Goal: Task Accomplishment & Management: Manage account settings

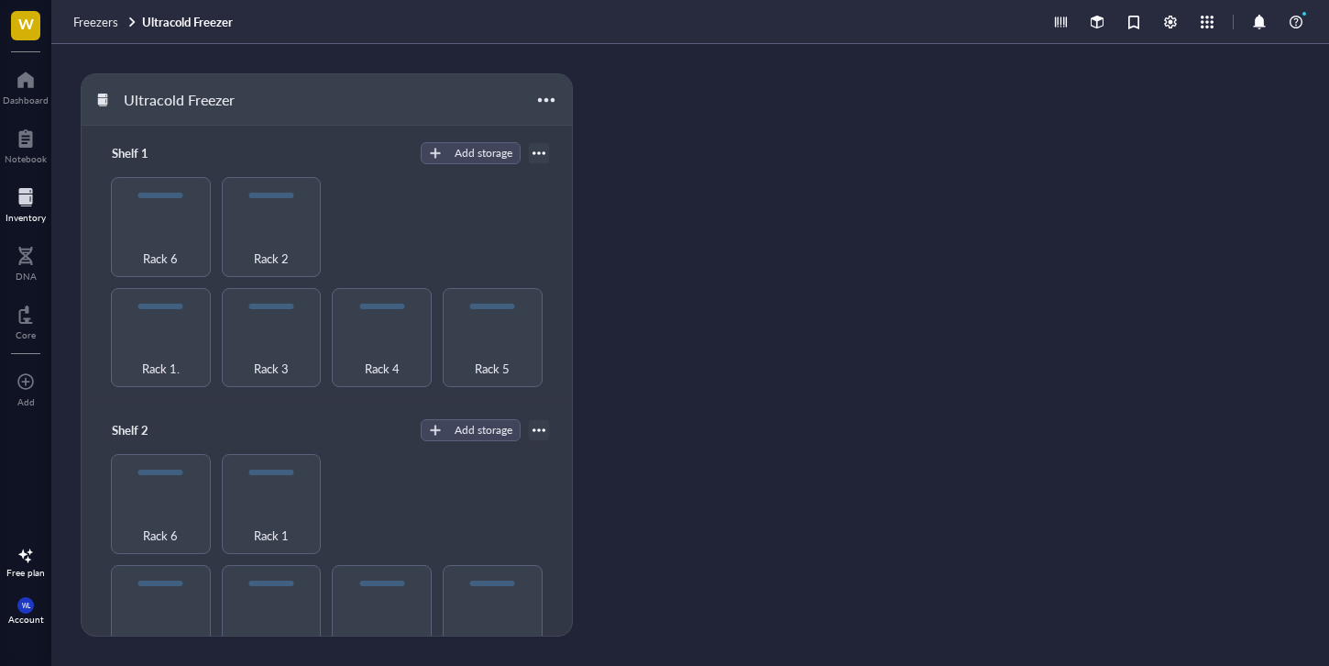
click at [115, 17] on span "Freezers" at bounding box center [95, 21] width 45 height 17
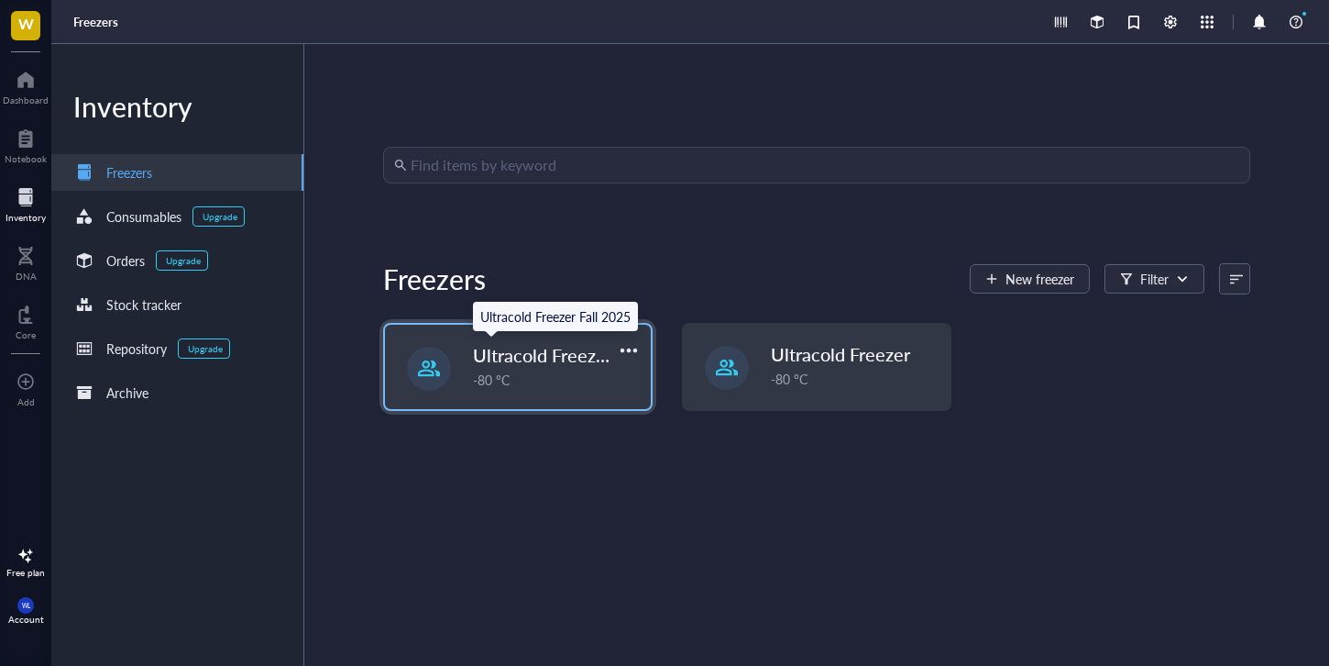
click at [519, 356] on span "Ultracold Freezer Fall 2025" at bounding box center [583, 355] width 220 height 26
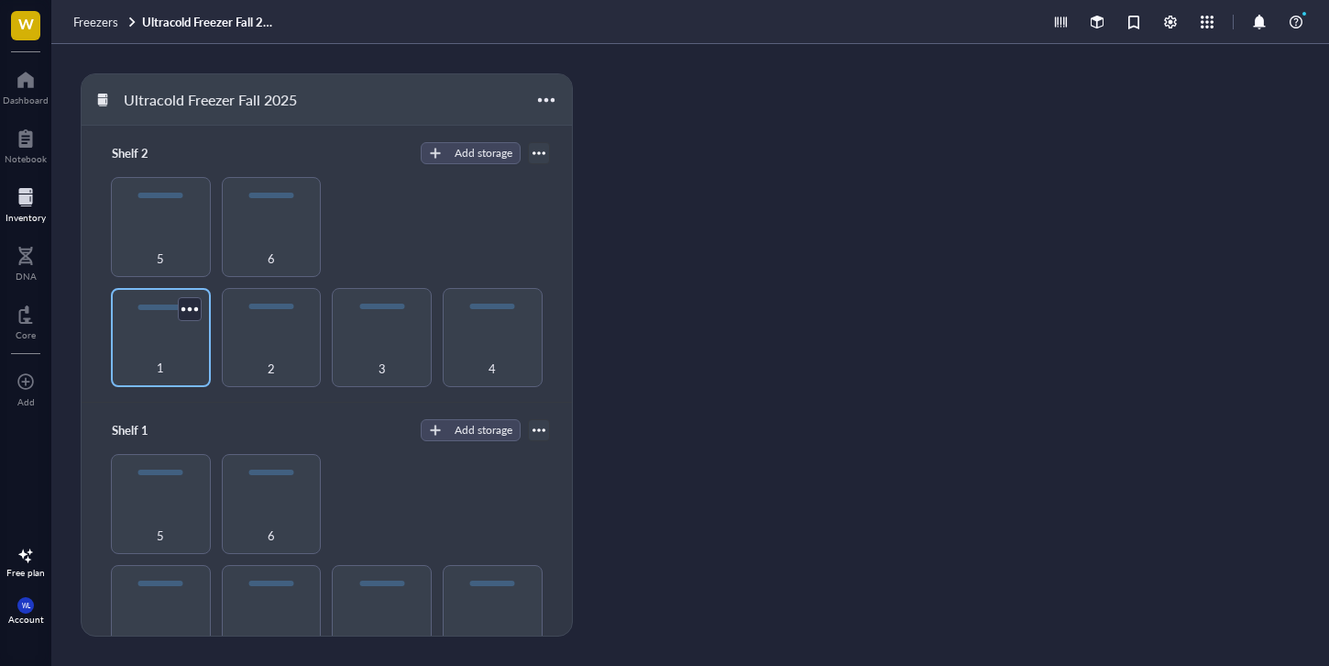
click at [176, 354] on div "1" at bounding box center [161, 357] width 82 height 40
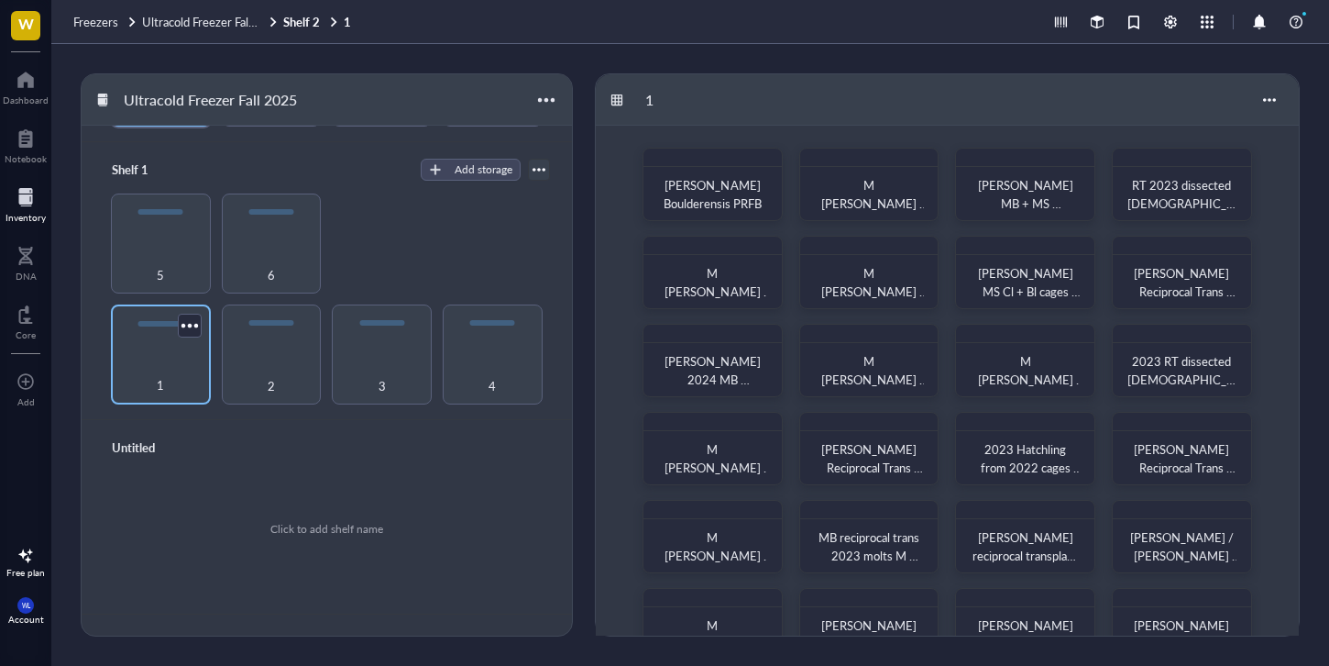
scroll to position [236, 0]
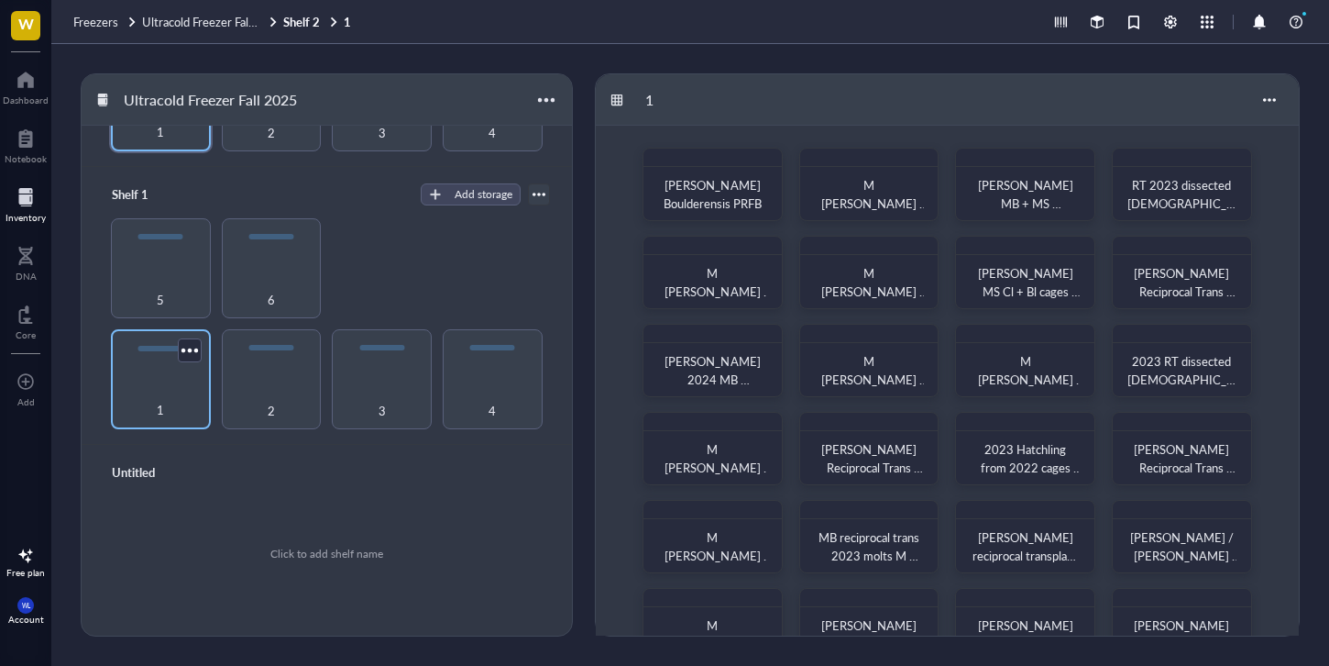
click at [192, 400] on div "1" at bounding box center [161, 400] width 82 height 40
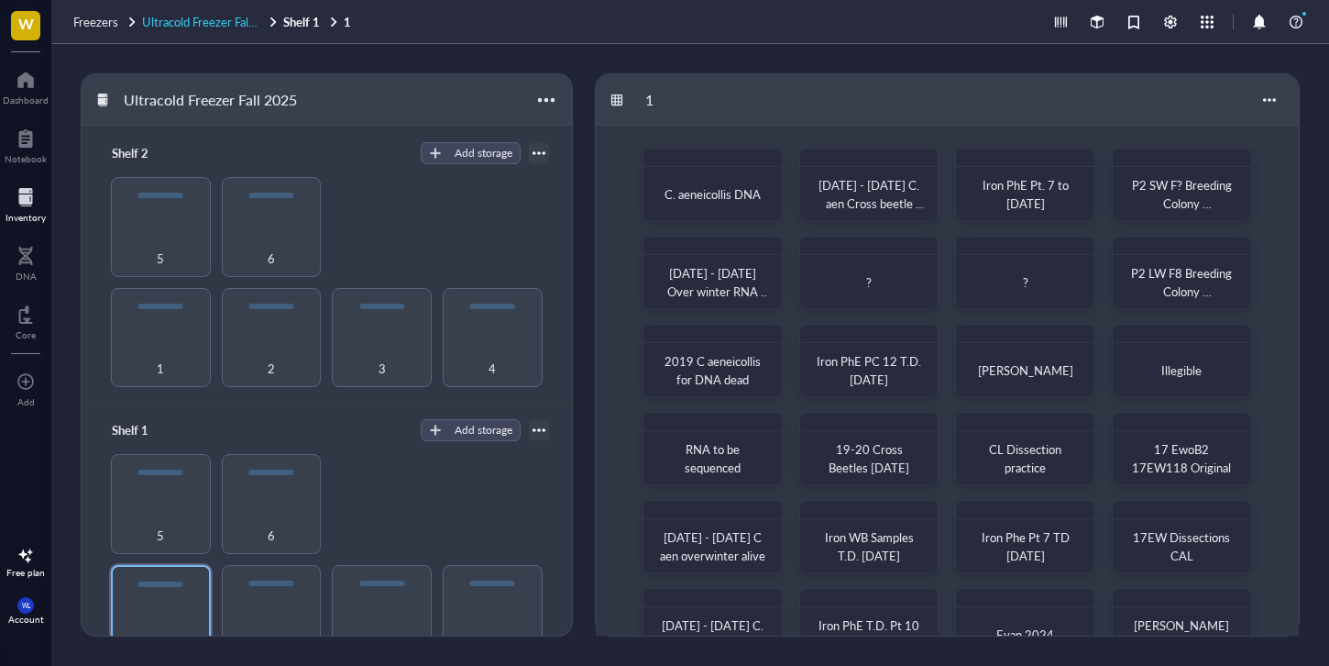
click at [212, 14] on span "Ultracold Freezer Fall 2025" at bounding box center [212, 21] width 141 height 17
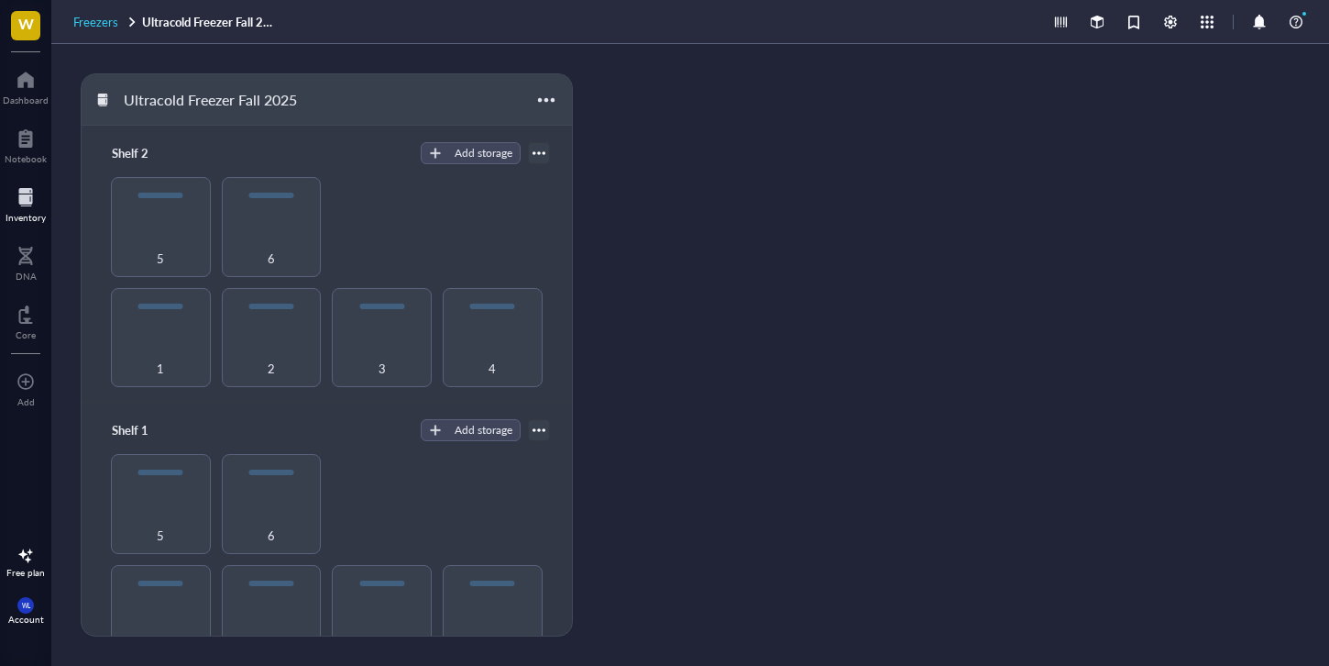
click at [92, 16] on span "Freezers" at bounding box center [95, 21] width 45 height 17
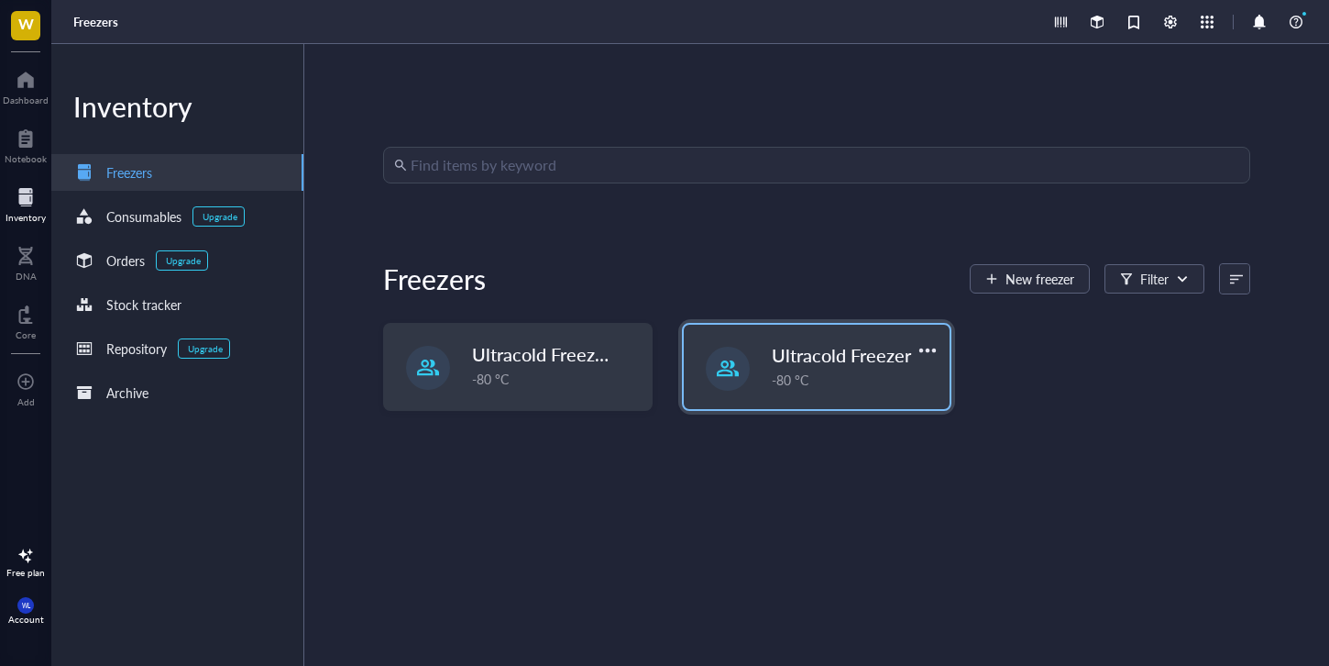
click at [866, 340] on div "Ultracold Freezer -80 °C" at bounding box center [817, 367] width 266 height 84
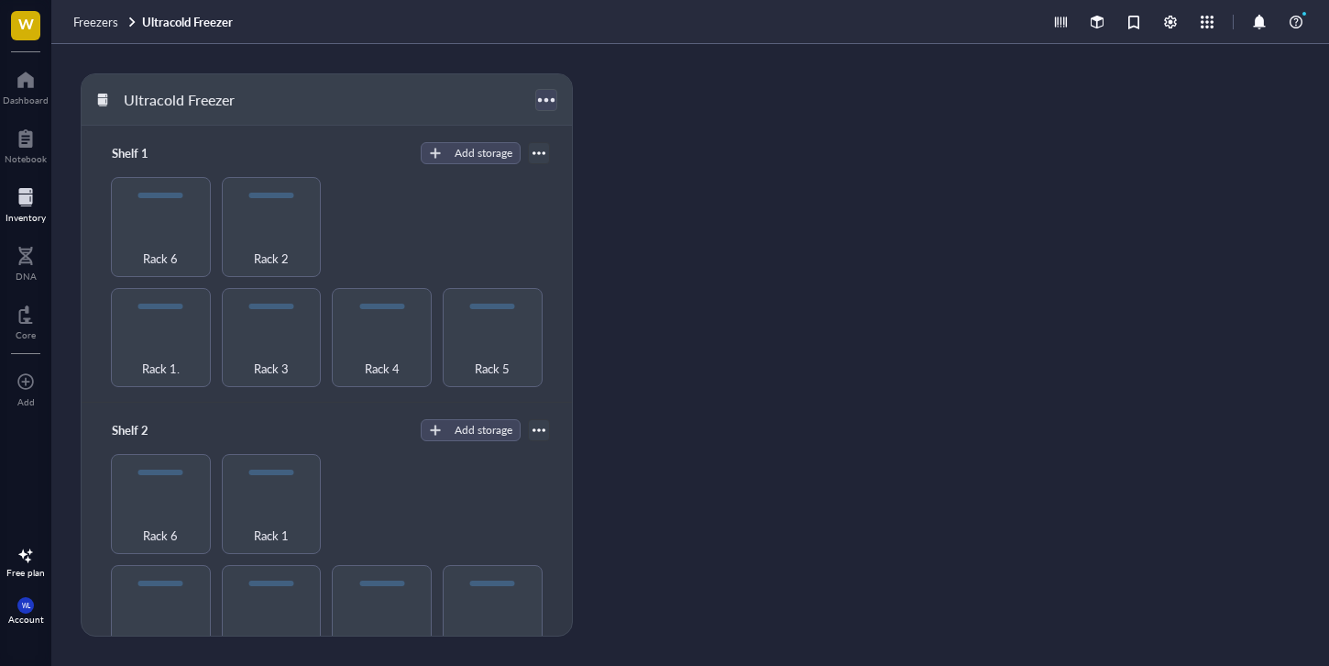
click at [551, 94] on div at bounding box center [546, 99] width 27 height 27
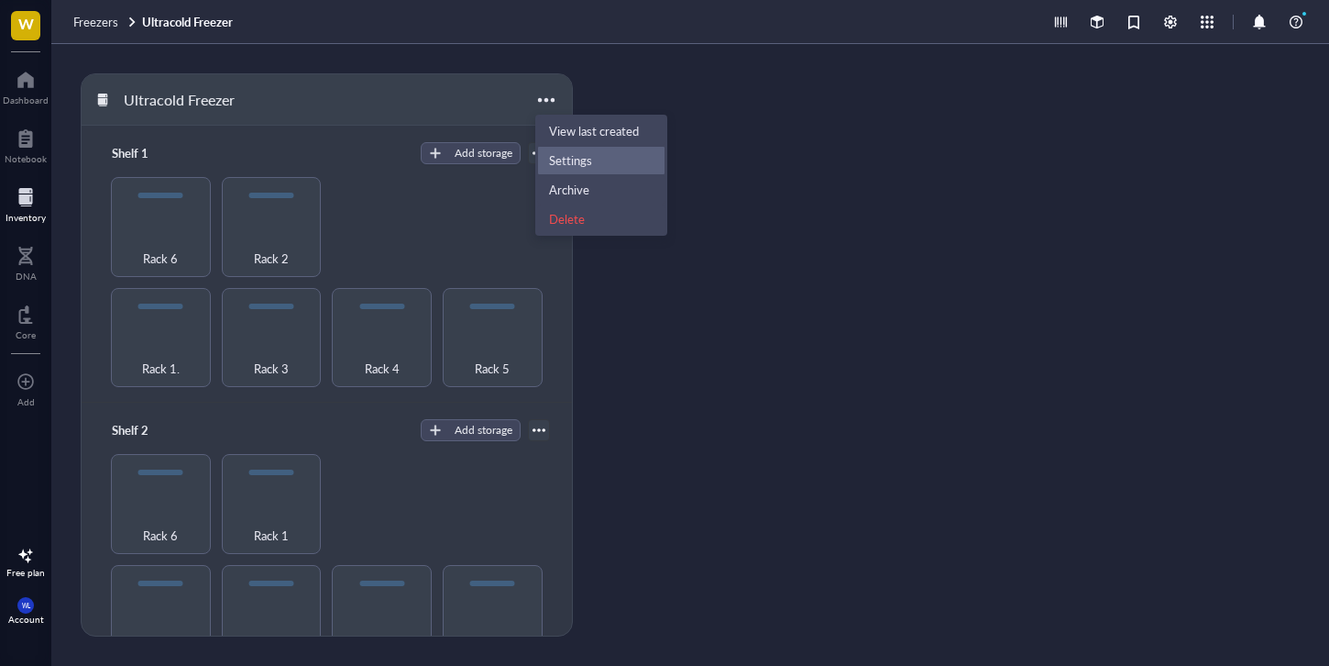
click at [579, 152] on div "Settings" at bounding box center [570, 160] width 43 height 17
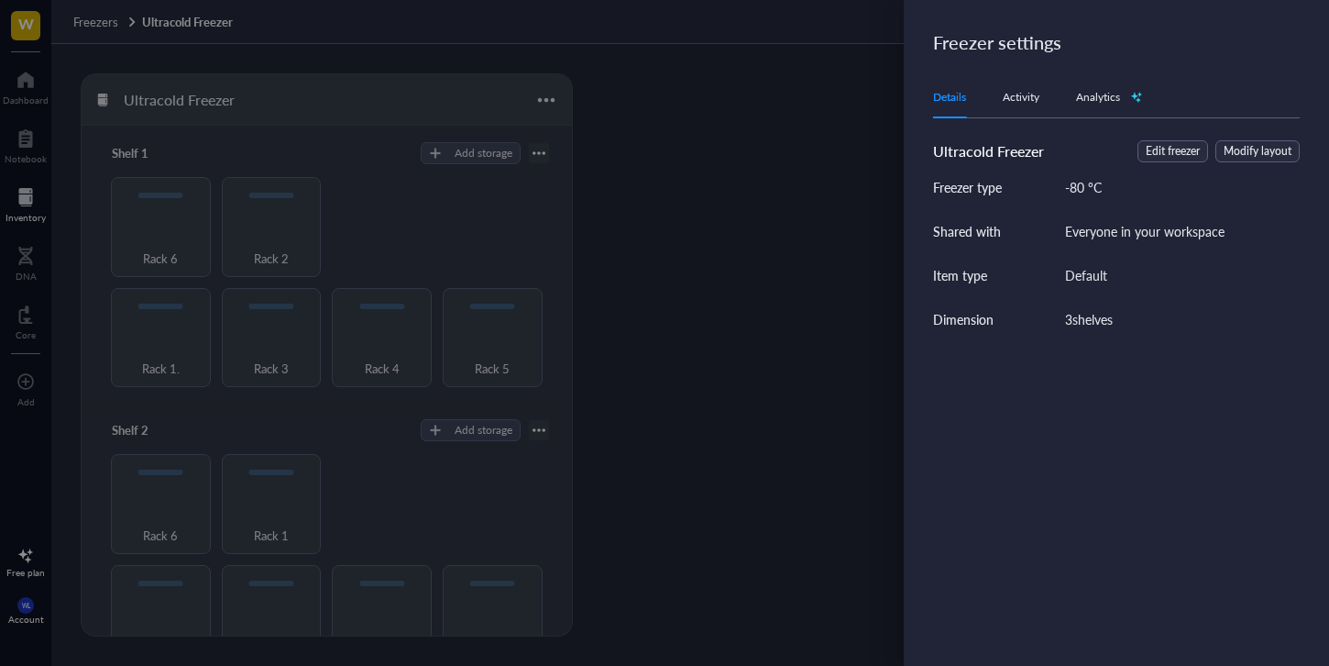
click at [542, 65] on div at bounding box center [664, 333] width 1329 height 666
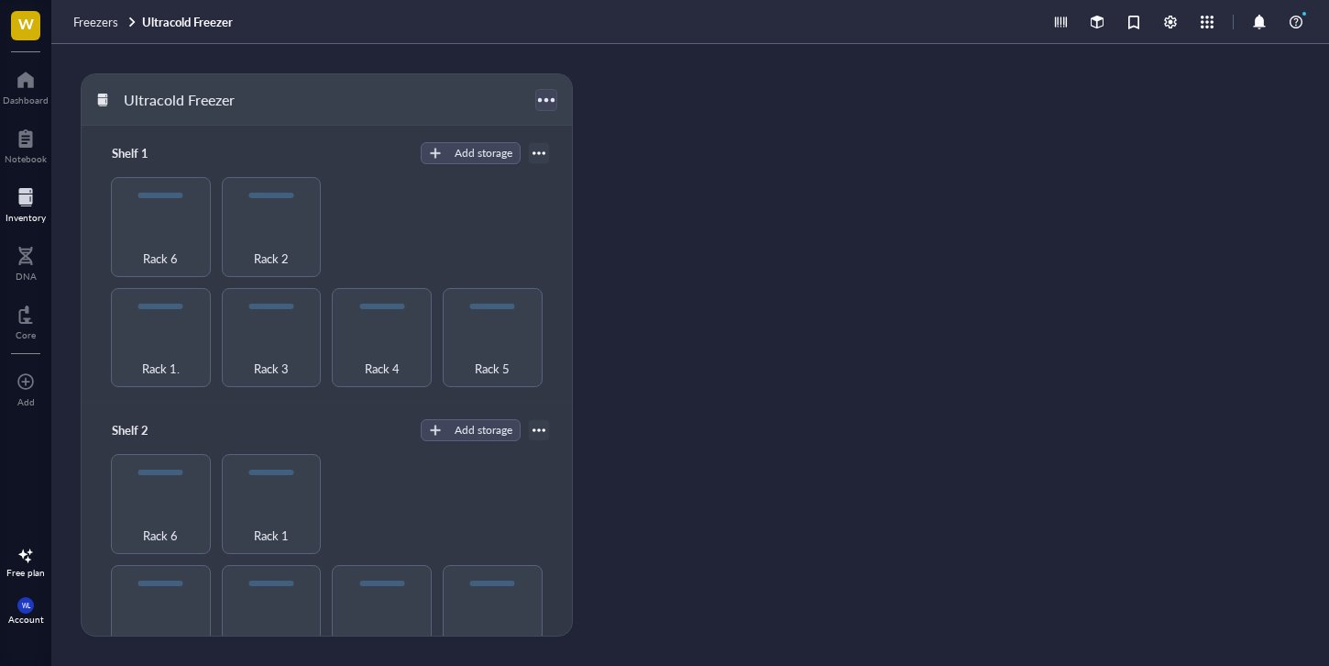
click at [550, 98] on div at bounding box center [546, 99] width 27 height 27
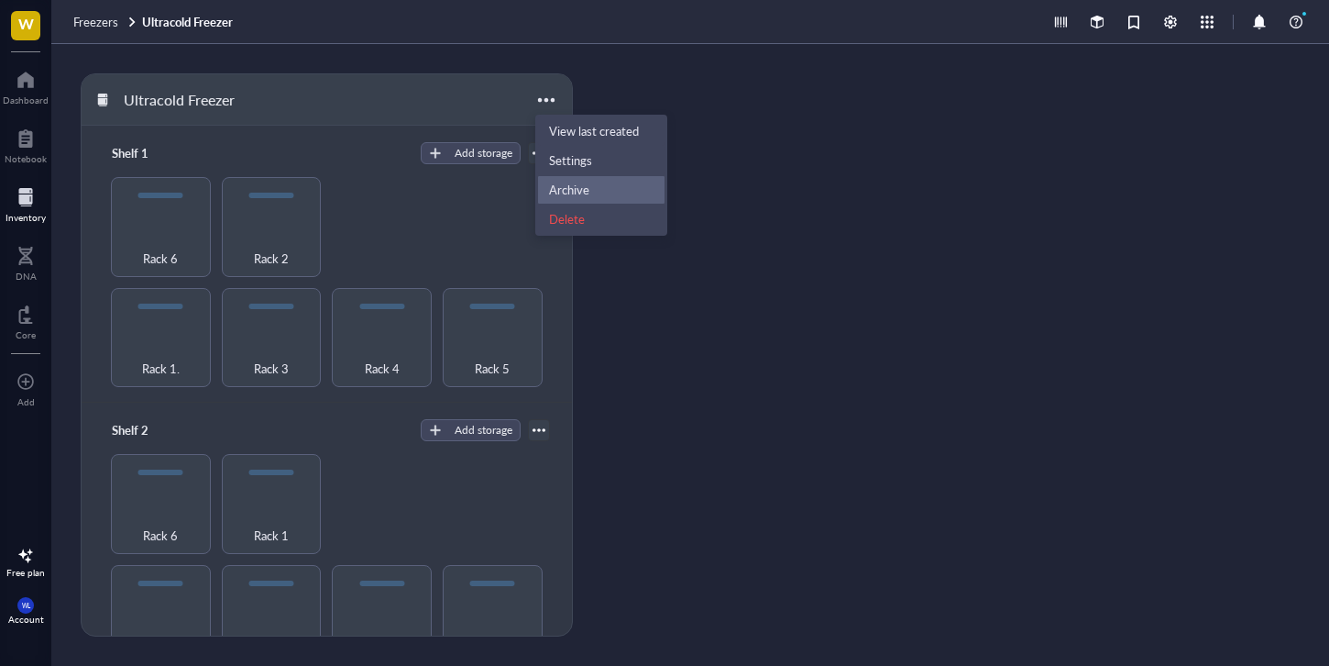
click at [573, 189] on div "Archive" at bounding box center [569, 190] width 40 height 17
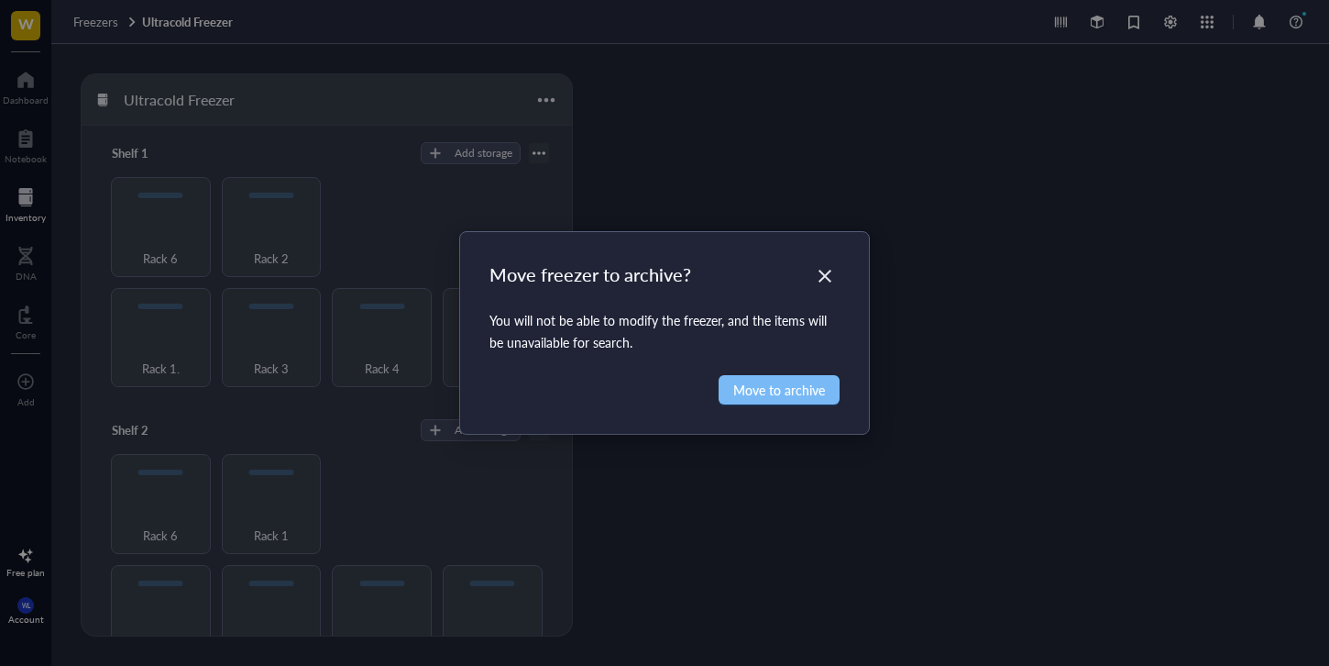
click at [789, 394] on span "Move to archive" at bounding box center [780, 390] width 92 height 20
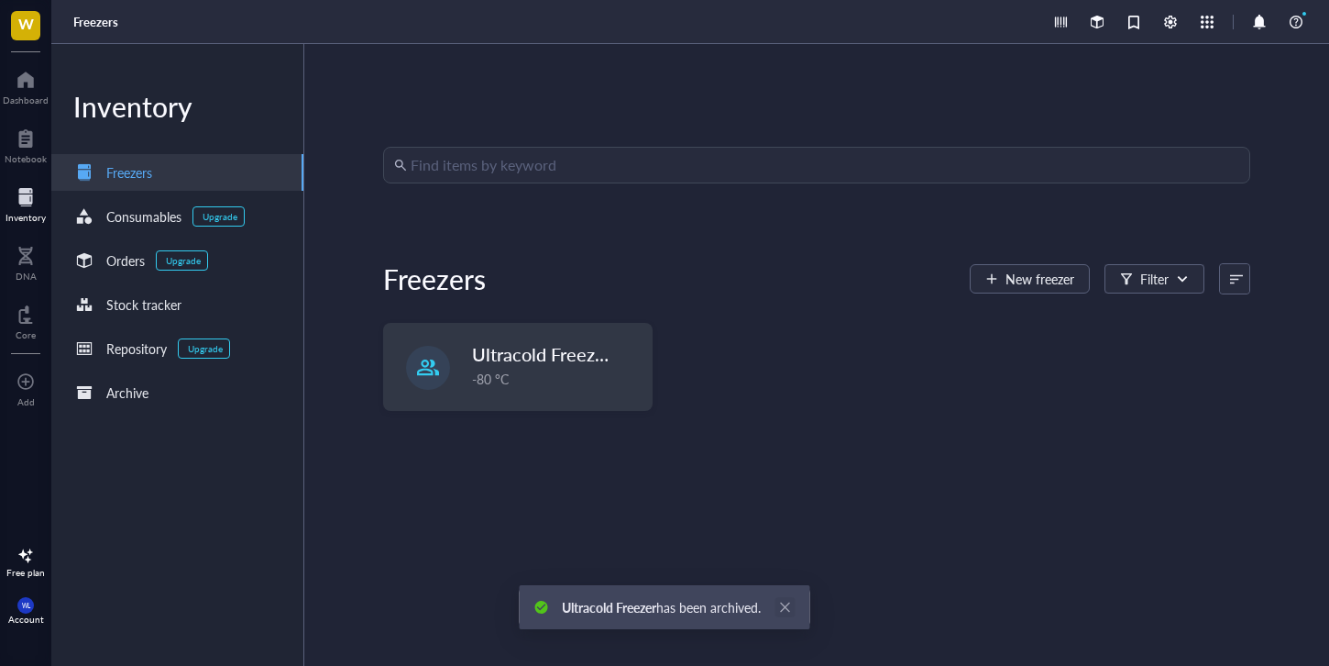
click at [788, 611] on icon "close" at bounding box center [785, 607] width 13 height 13
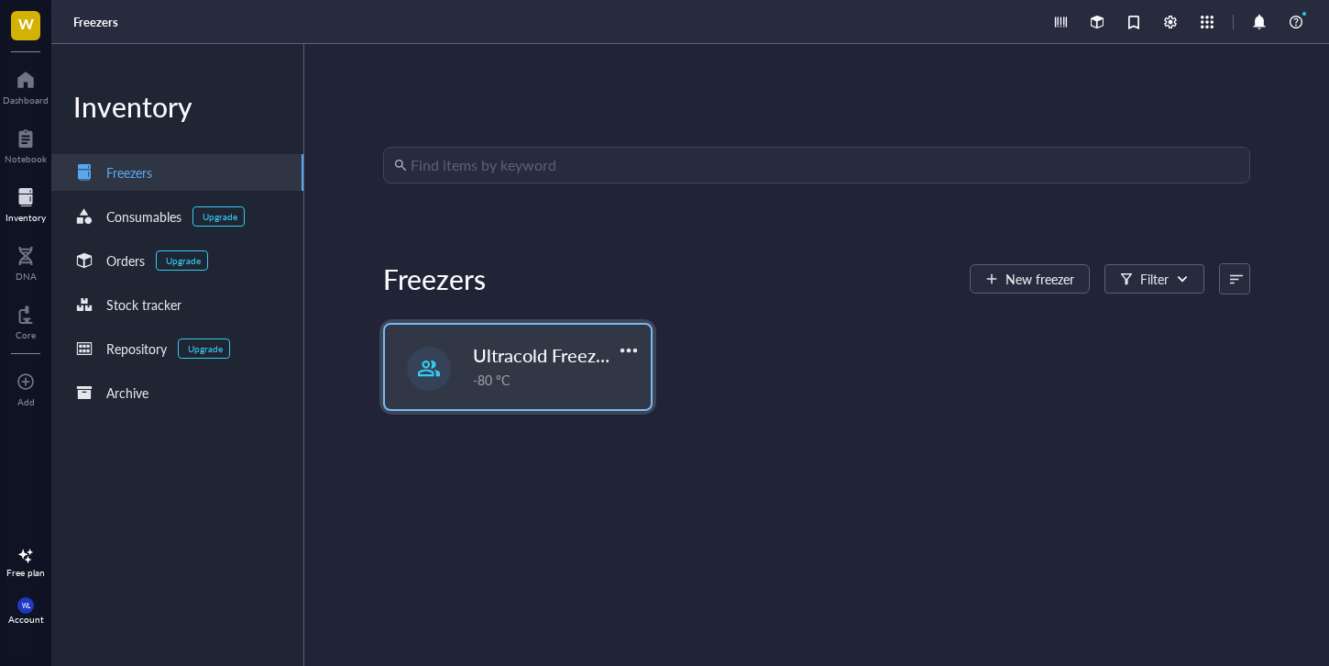
click at [469, 399] on div "Ultracold Freezer Fall 2025 -80 °C" at bounding box center [518, 367] width 266 height 84
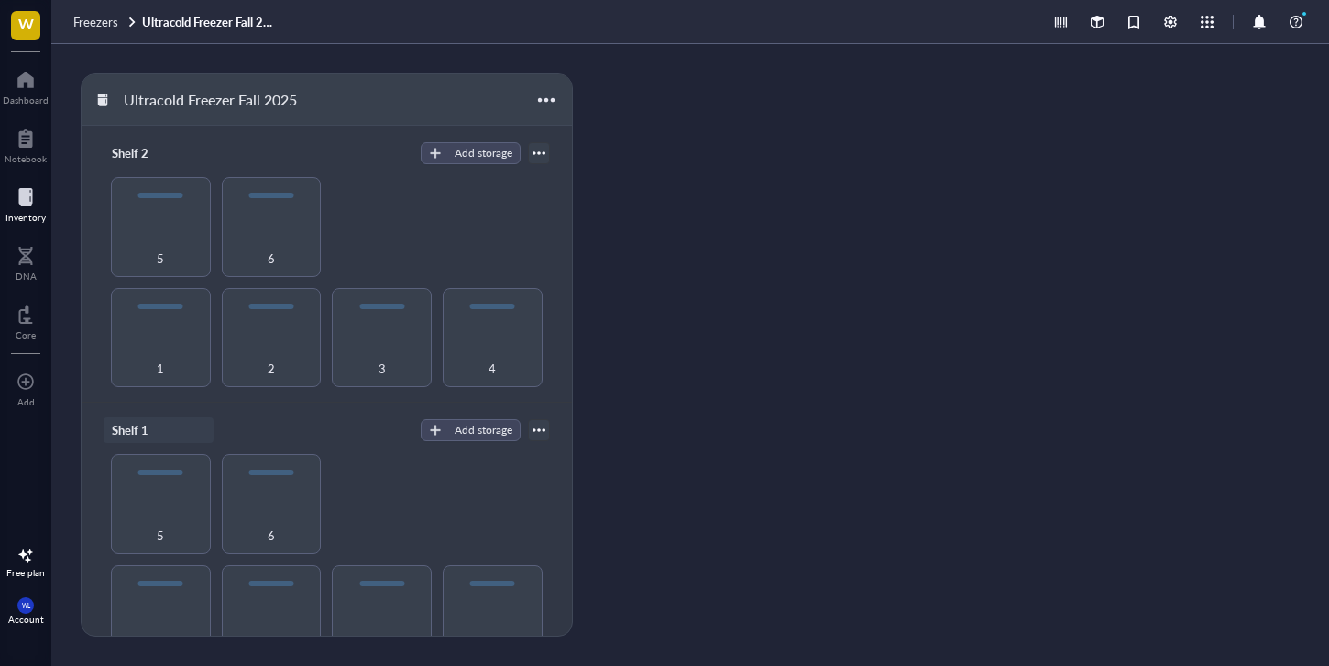
click at [149, 417] on div "Shelf 1" at bounding box center [159, 430] width 110 height 26
type input "Shelf 1 (Top)"
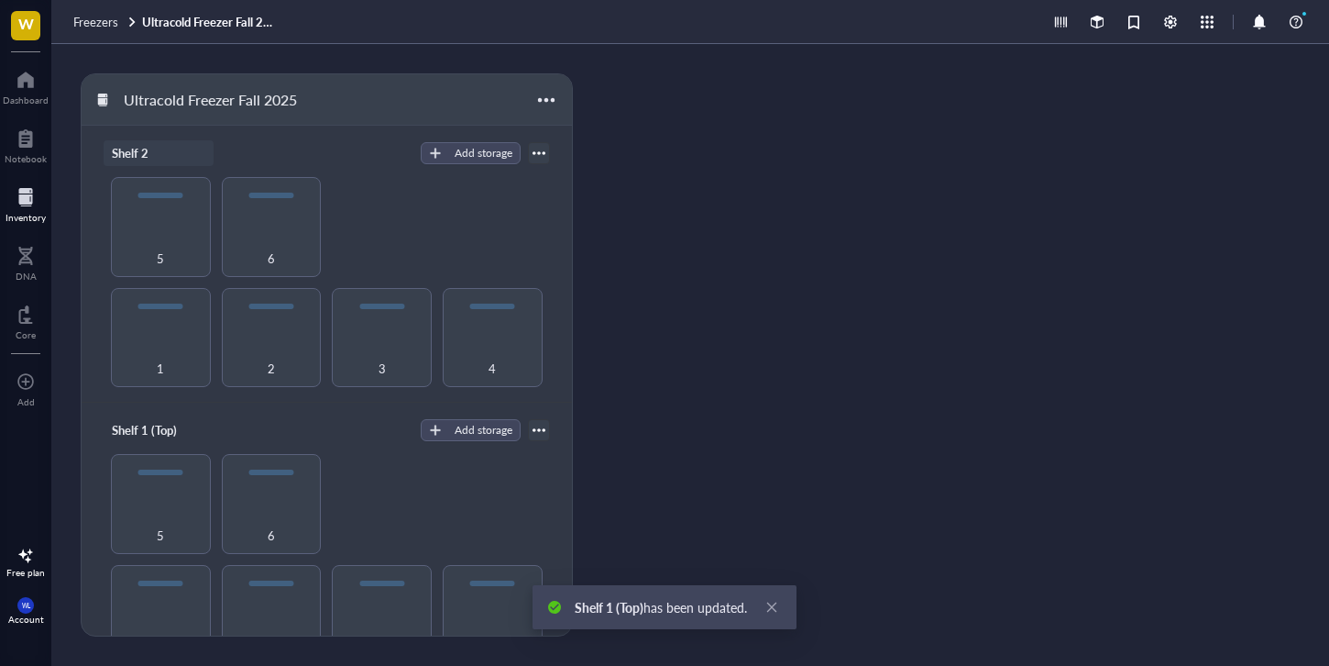
click at [160, 159] on div "Shelf 2" at bounding box center [159, 153] width 110 height 26
type input "Shelf 2 (Bottom)"
click at [759, 331] on div "Ultracold Freezer Fall 2025 Shelf 2 (Bottom) Add storage 1 2 3 4 5 6 Shelf 1 (T…" at bounding box center [690, 355] width 1278 height 622
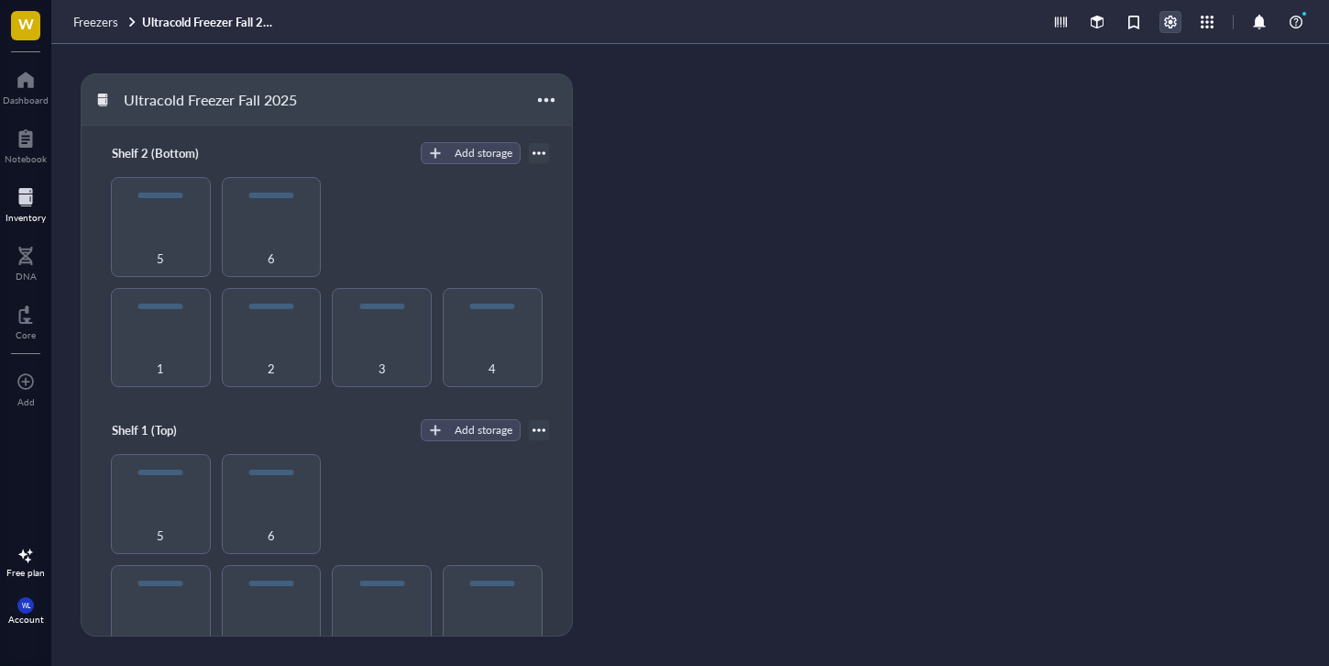
click at [1171, 23] on div at bounding box center [1171, 22] width 20 height 20
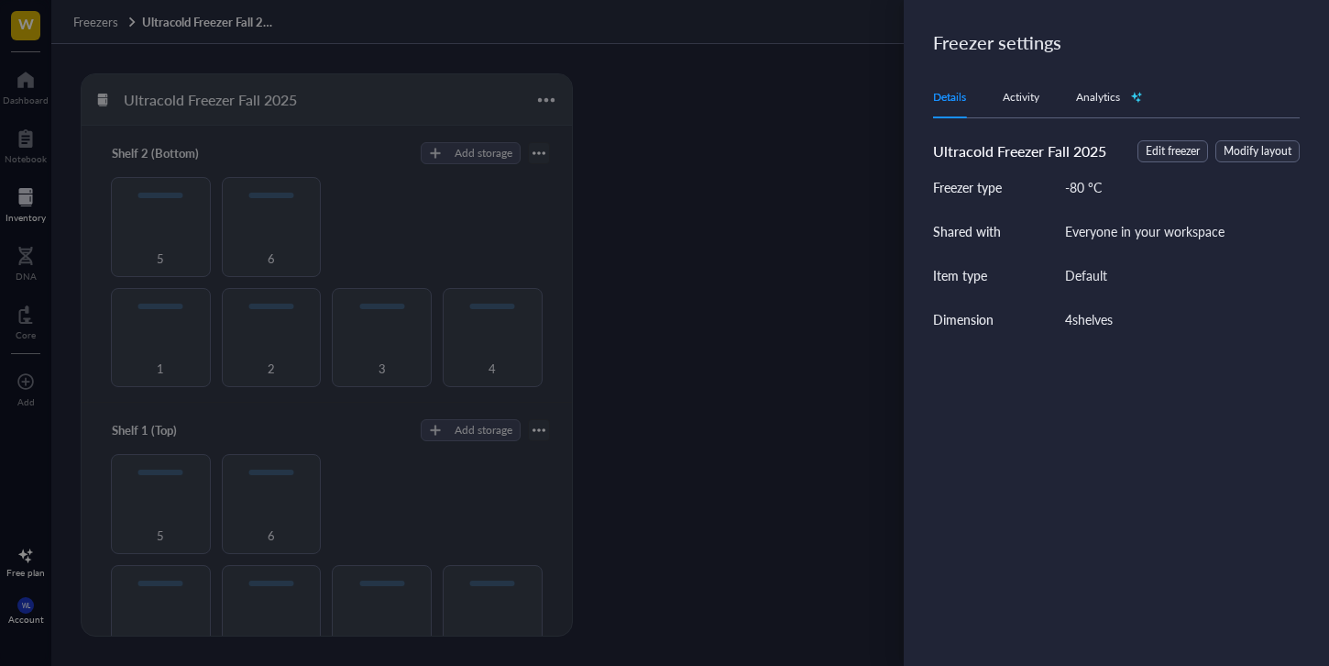
click at [865, 149] on div at bounding box center [664, 333] width 1329 height 666
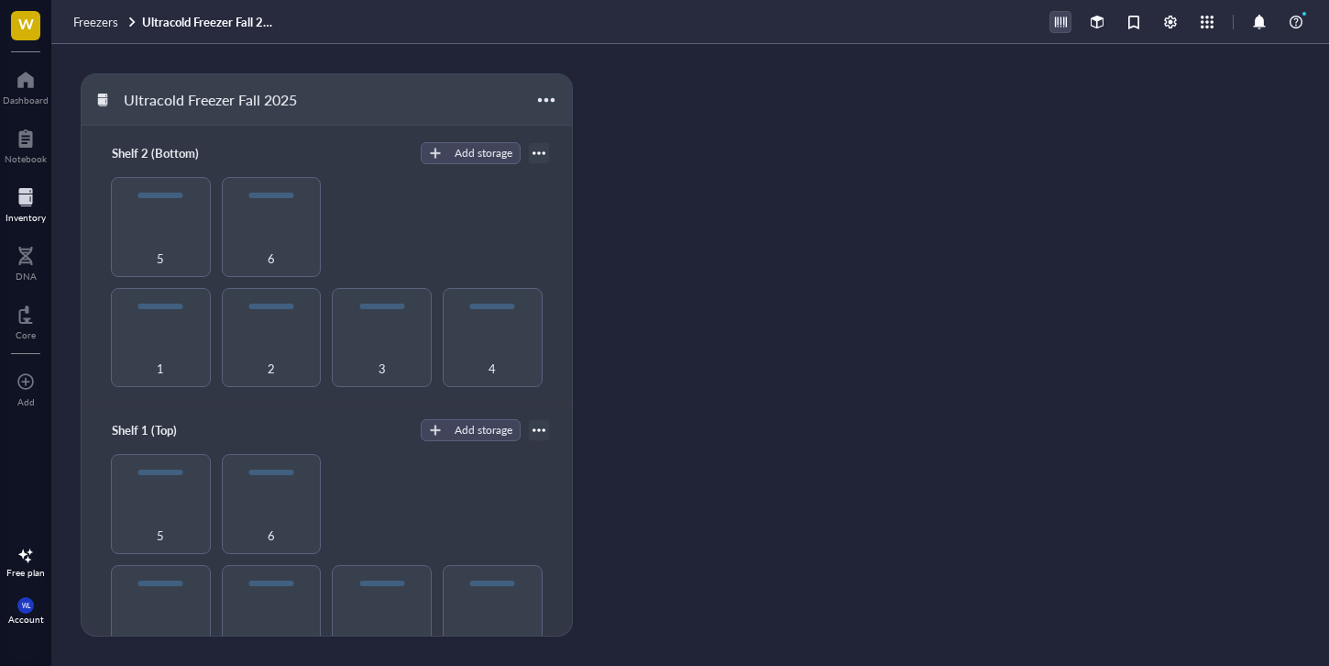
click at [1062, 23] on div at bounding box center [1061, 22] width 20 height 20
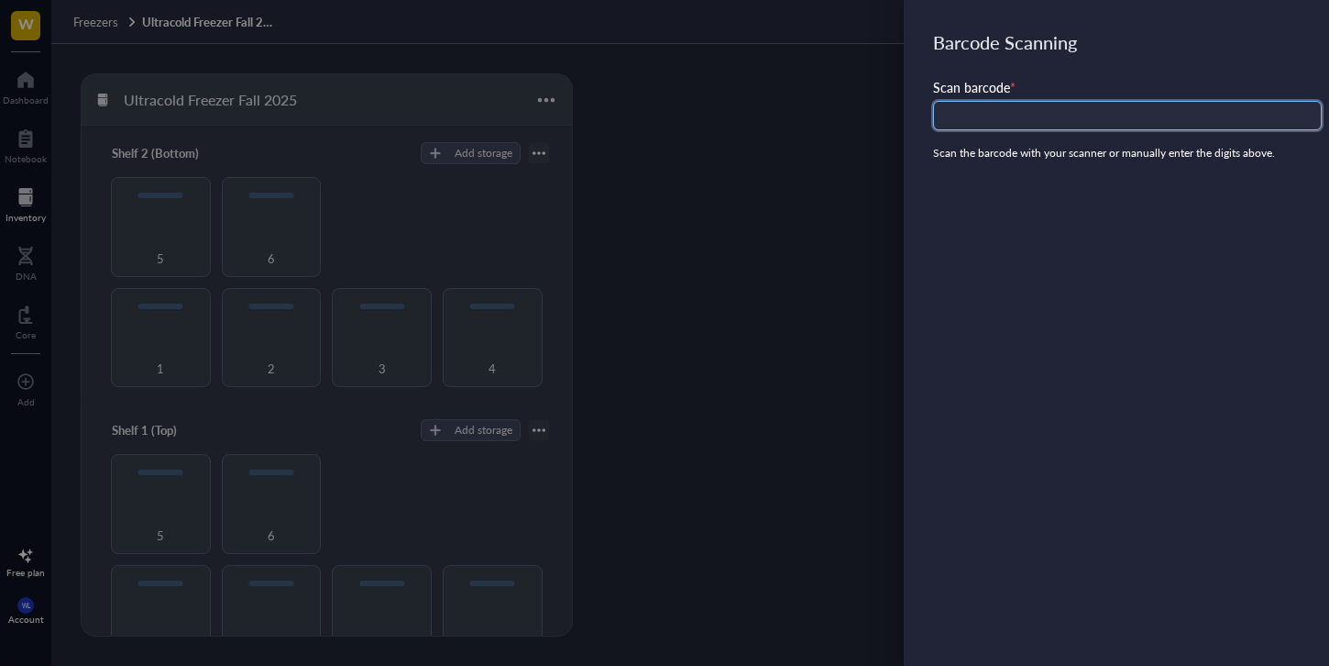
click at [1053, 116] on input "text" at bounding box center [1127, 115] width 389 height 29
click at [827, 123] on div at bounding box center [664, 333] width 1329 height 666
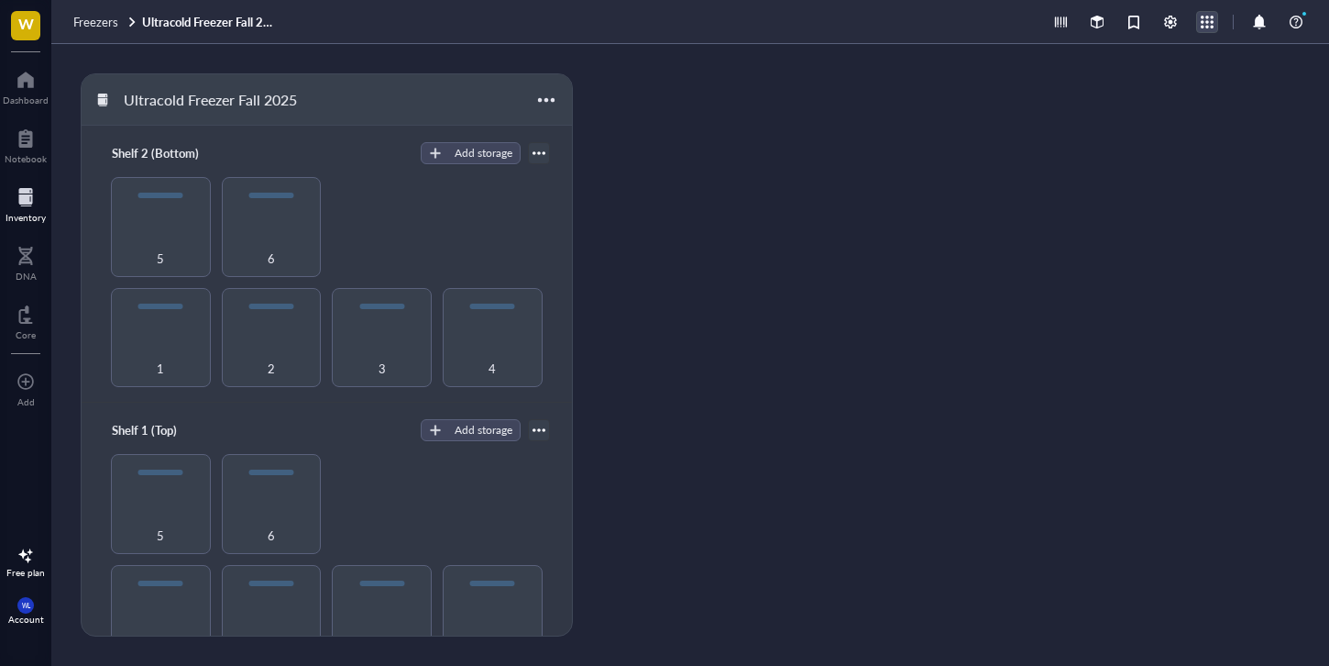
click at [1205, 23] on div at bounding box center [1207, 22] width 20 height 20
click at [852, 147] on div "Ultracold Freezer Fall 2025 Shelf 2 (Bottom) Add storage 1 2 3 4 5 6 Shelf 1 (T…" at bounding box center [690, 355] width 1278 height 622
click at [31, 89] on div at bounding box center [26, 79] width 46 height 29
